Goal: Information Seeking & Learning: Learn about a topic

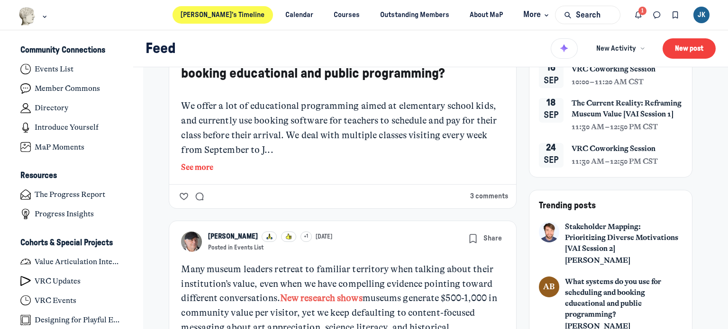
scroll to position [142, 0]
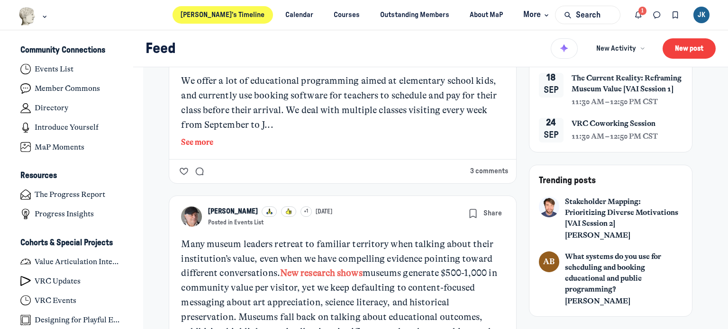
click at [203, 138] on button "See more" at bounding box center [342, 142] width 323 height 12
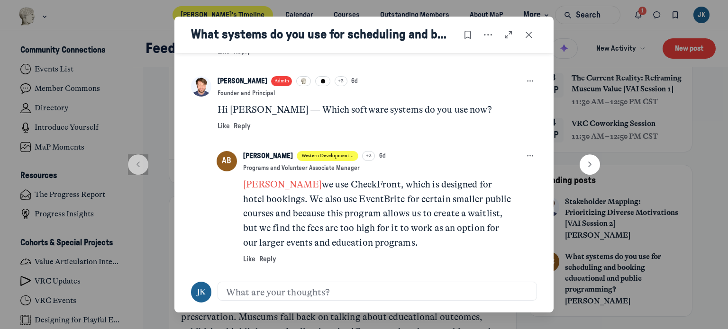
scroll to position [526, 0]
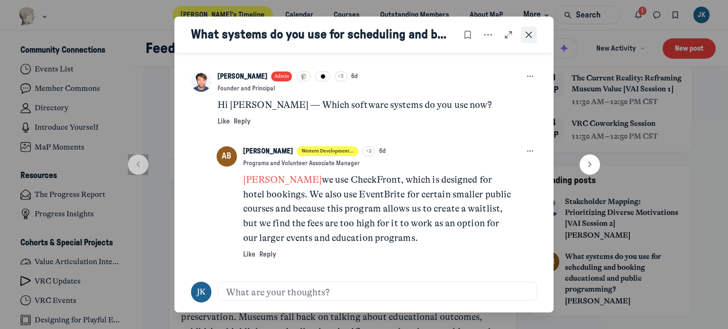
click at [527, 36] on icon "Close post" at bounding box center [528, 35] width 9 height 10
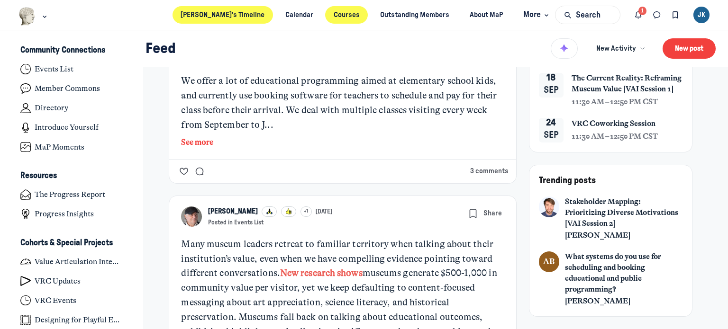
click at [325, 13] on link "Courses" at bounding box center [346, 15] width 43 height 18
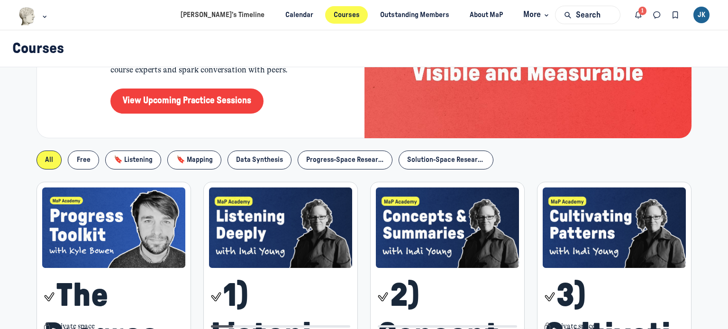
scroll to position [142, 0]
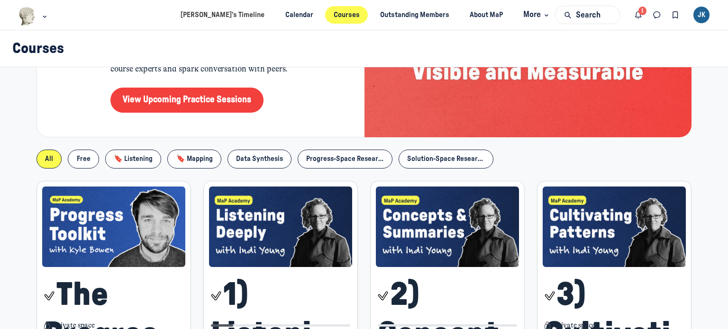
click at [264, 235] on img "Main Content" at bounding box center [281, 227] width 144 height 81
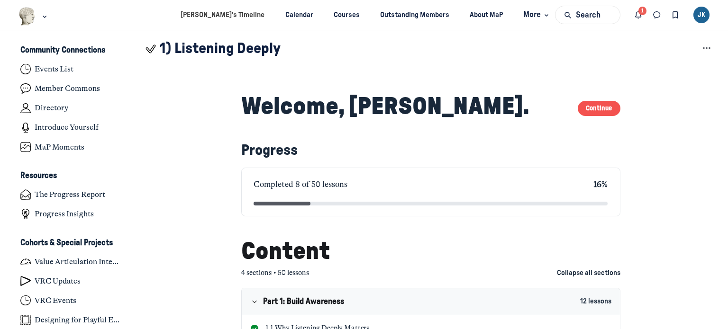
click at [594, 105] on button "Continue" at bounding box center [599, 109] width 43 height 16
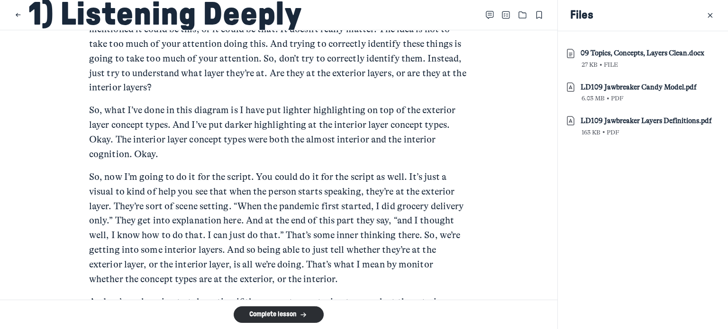
scroll to position [4583, 0]
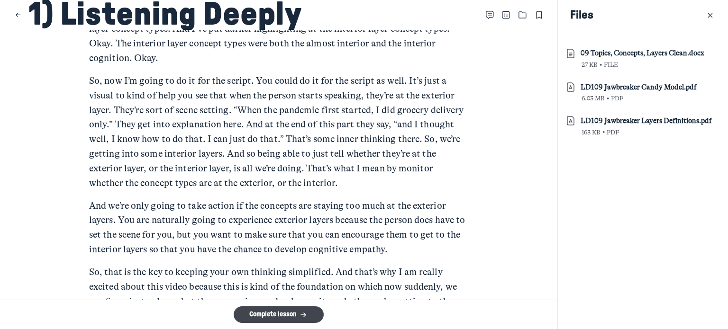
click at [264, 317] on button "Complete lesson" at bounding box center [279, 315] width 90 height 17
